Goal: Find specific page/section

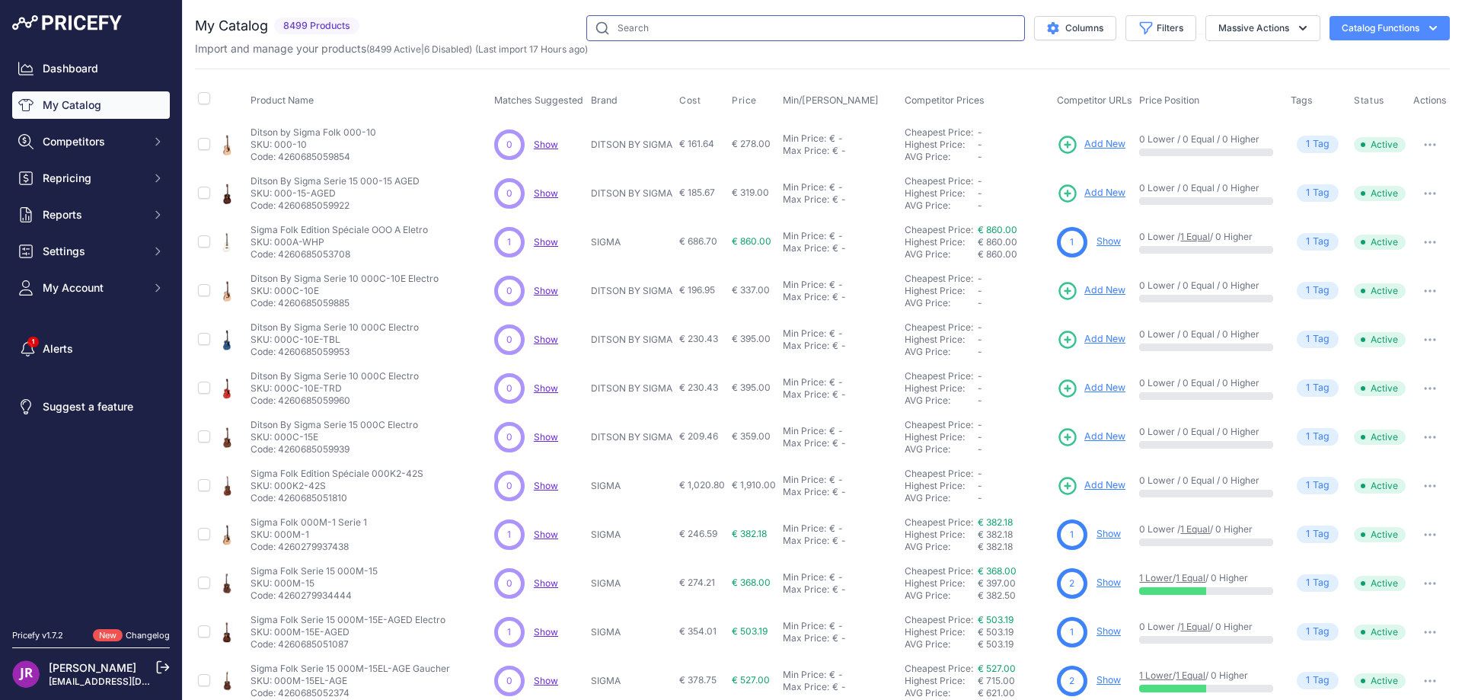
click at [692, 29] on input "text" at bounding box center [805, 28] width 439 height 26
click at [610, 23] on input "ert-sls" at bounding box center [805, 28] width 439 height 26
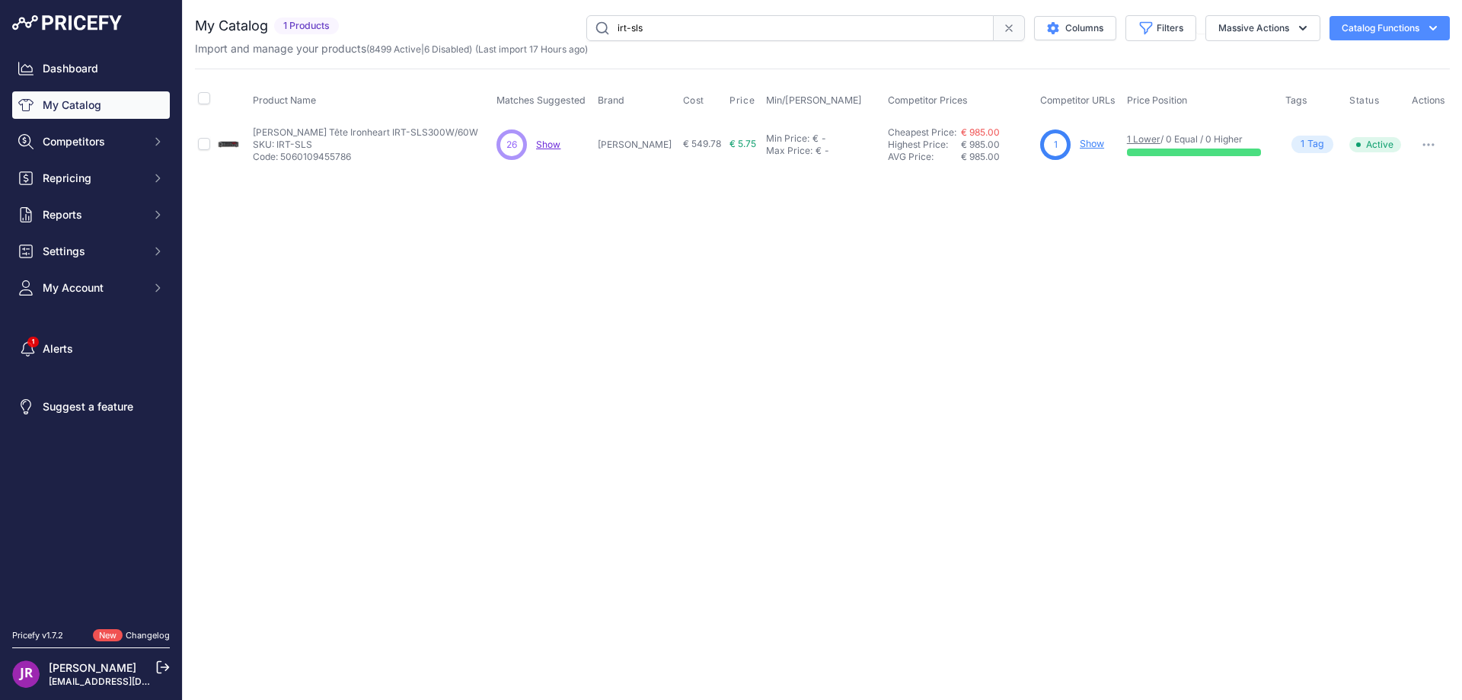
drag, startPoint x: 665, startPoint y: 28, endPoint x: 587, endPoint y: 28, distance: 77.7
click at [587, 28] on input "irt-sls" at bounding box center [789, 28] width 407 height 26
type input "837"
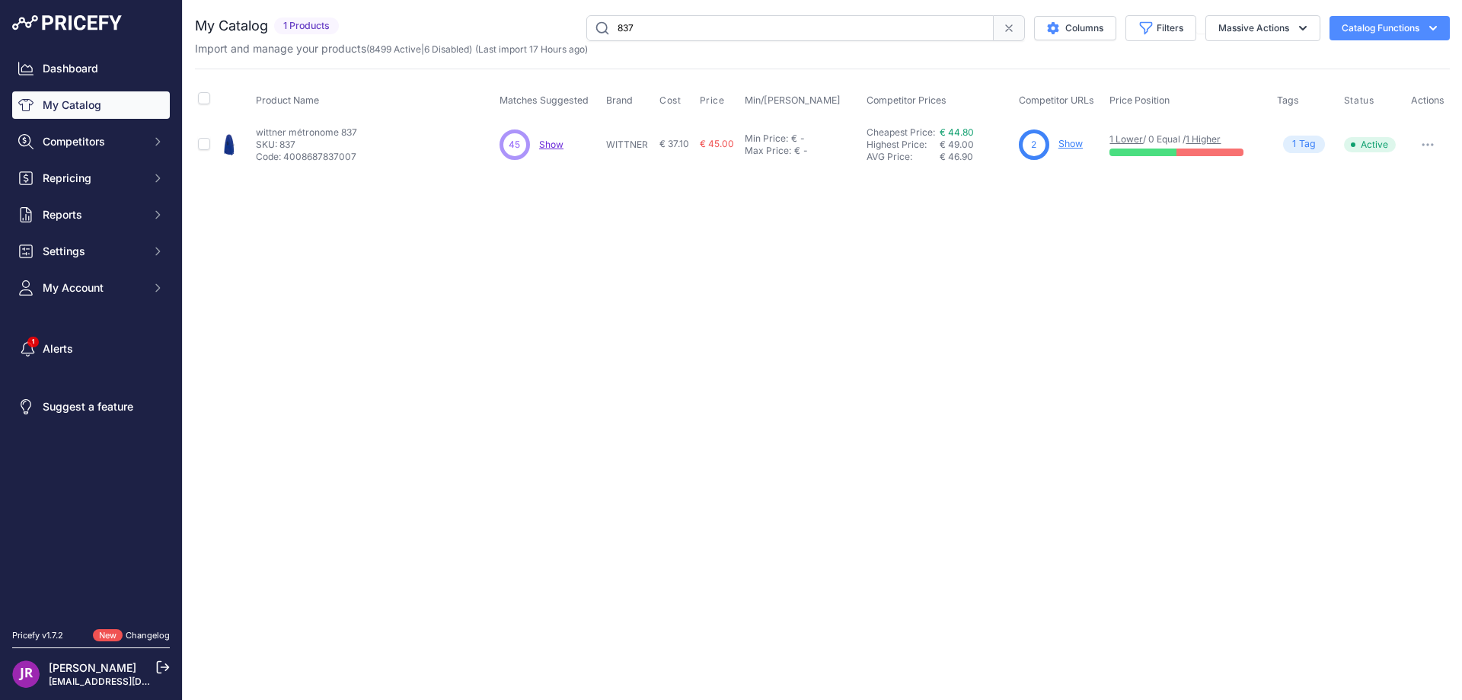
click at [1074, 143] on link "Show" at bounding box center [1071, 143] width 24 height 11
